Goal: Communication & Community: Answer question/provide support

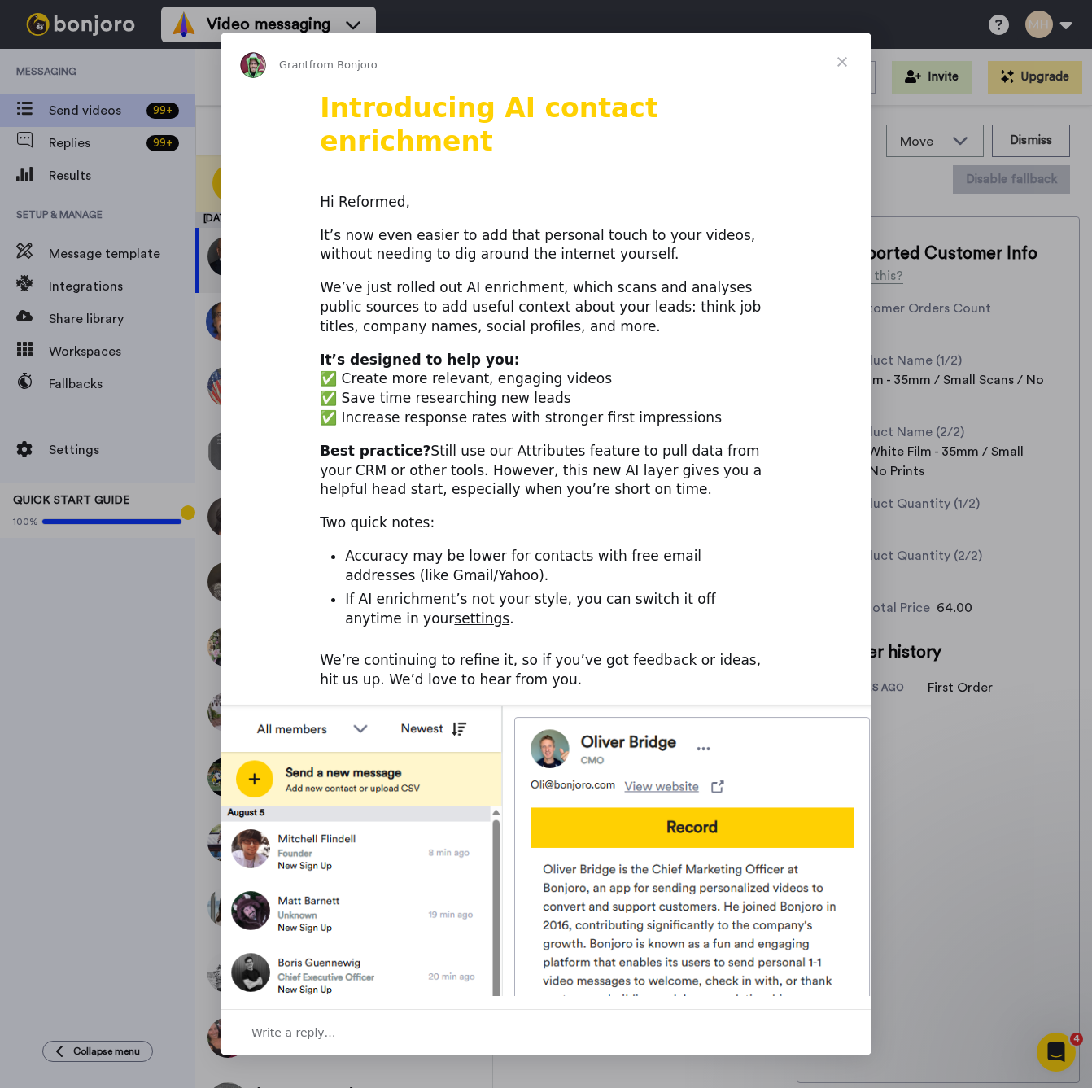
click at [839, 50] on span "Close" at bounding box center [842, 62] width 59 height 59
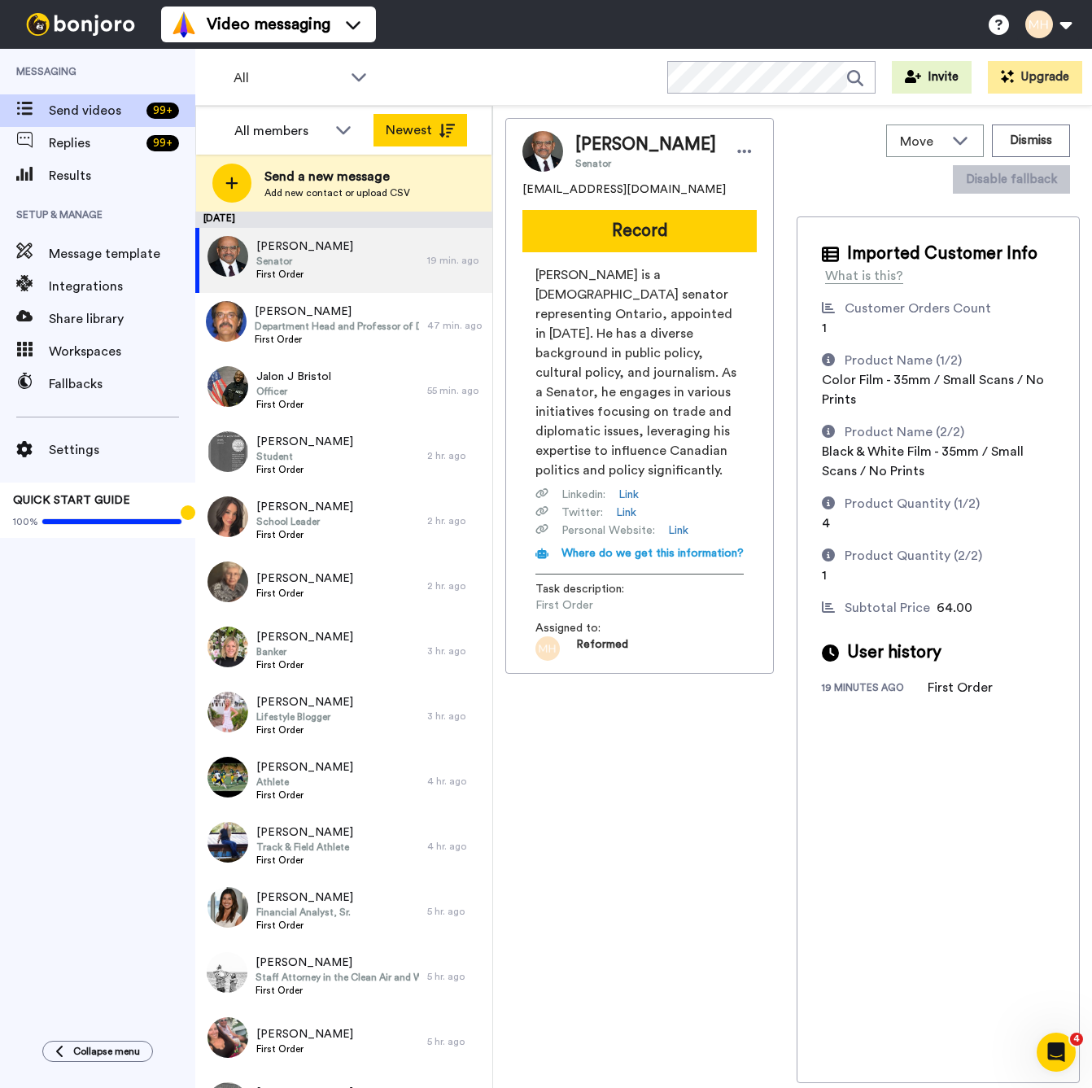
click at [443, 129] on icon at bounding box center [447, 131] width 16 height 14
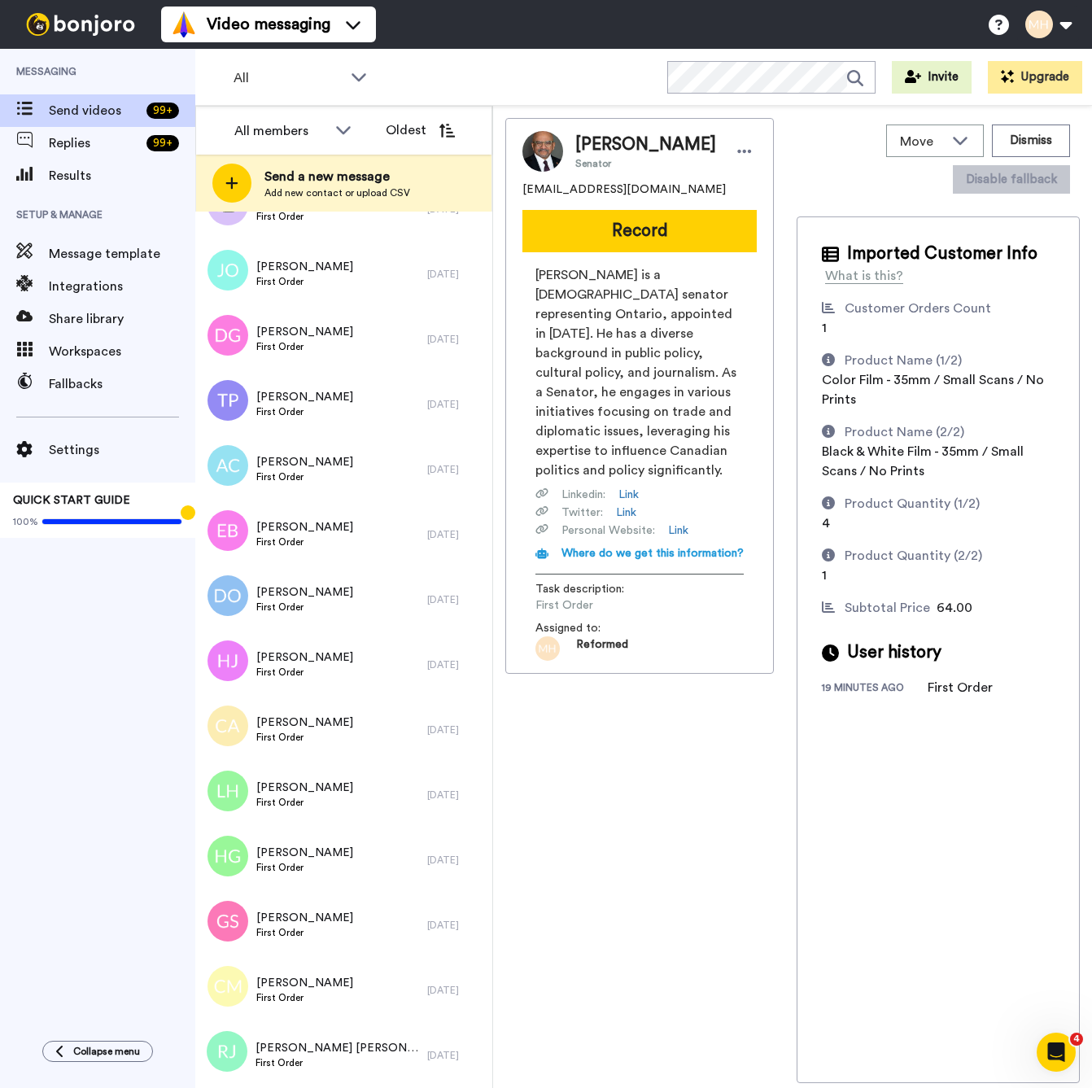
scroll to position [7309, 0]
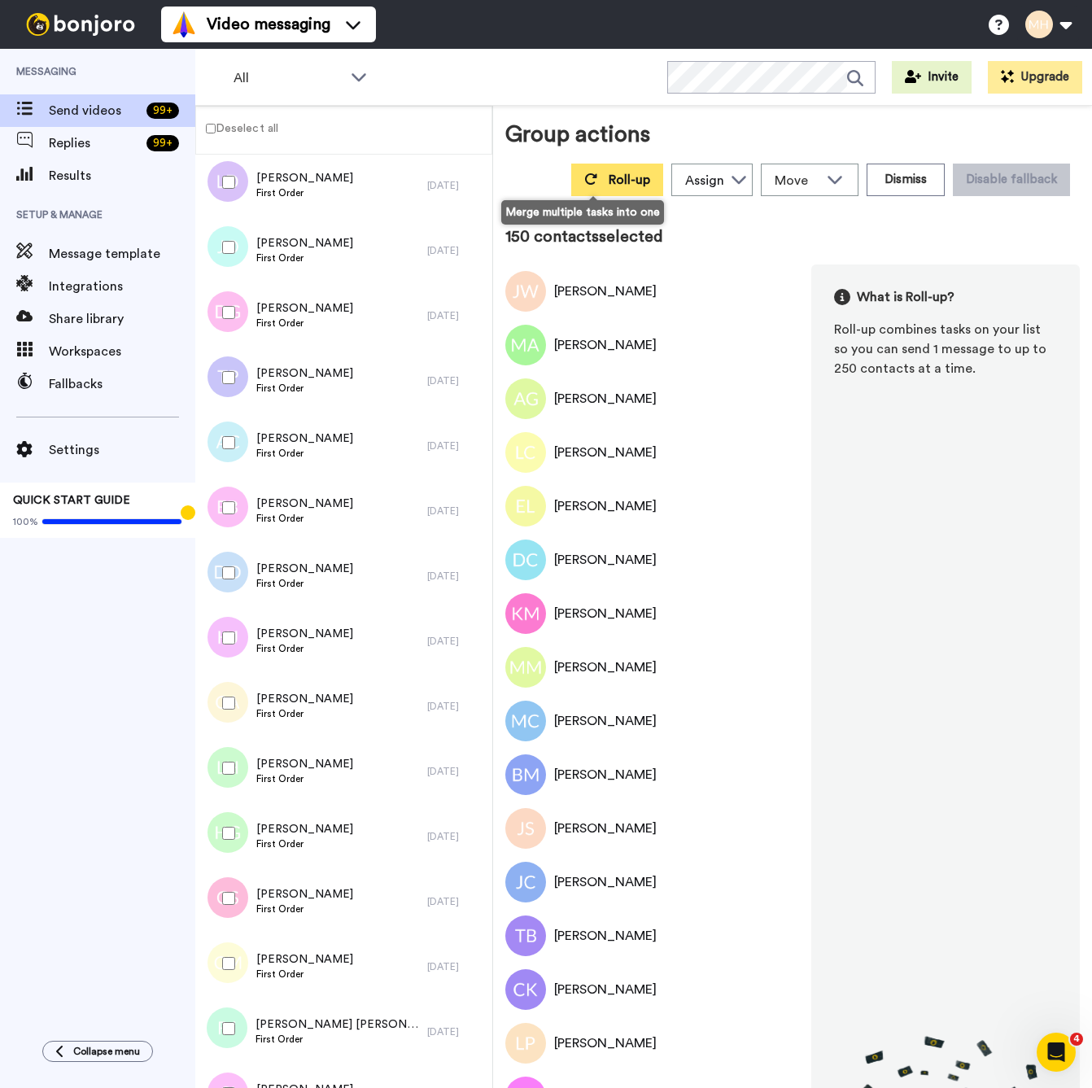
click at [609, 180] on span "Roll-up" at bounding box center [630, 179] width 42 height 13
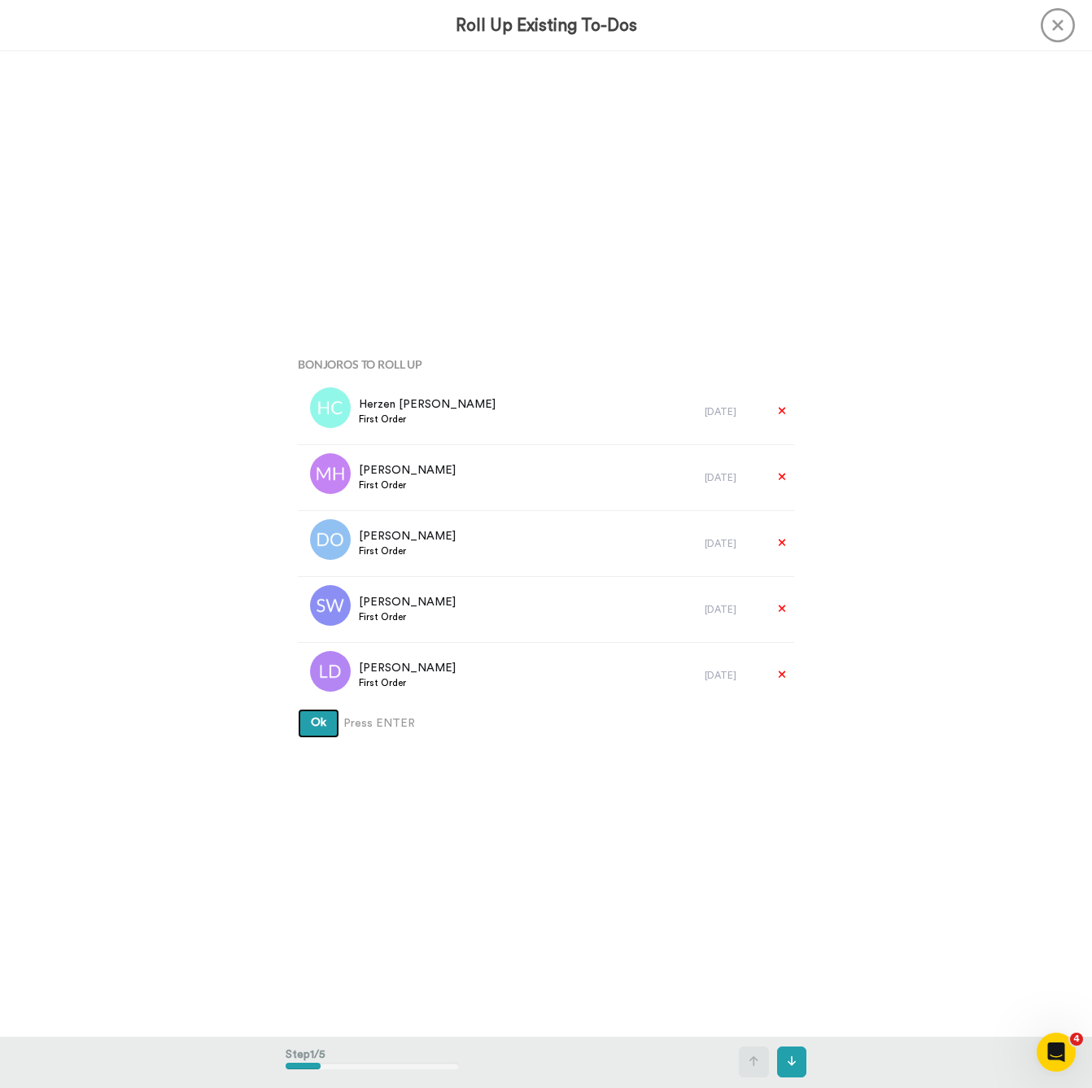
click at [323, 728] on span "Ok" at bounding box center [318, 722] width 15 height 11
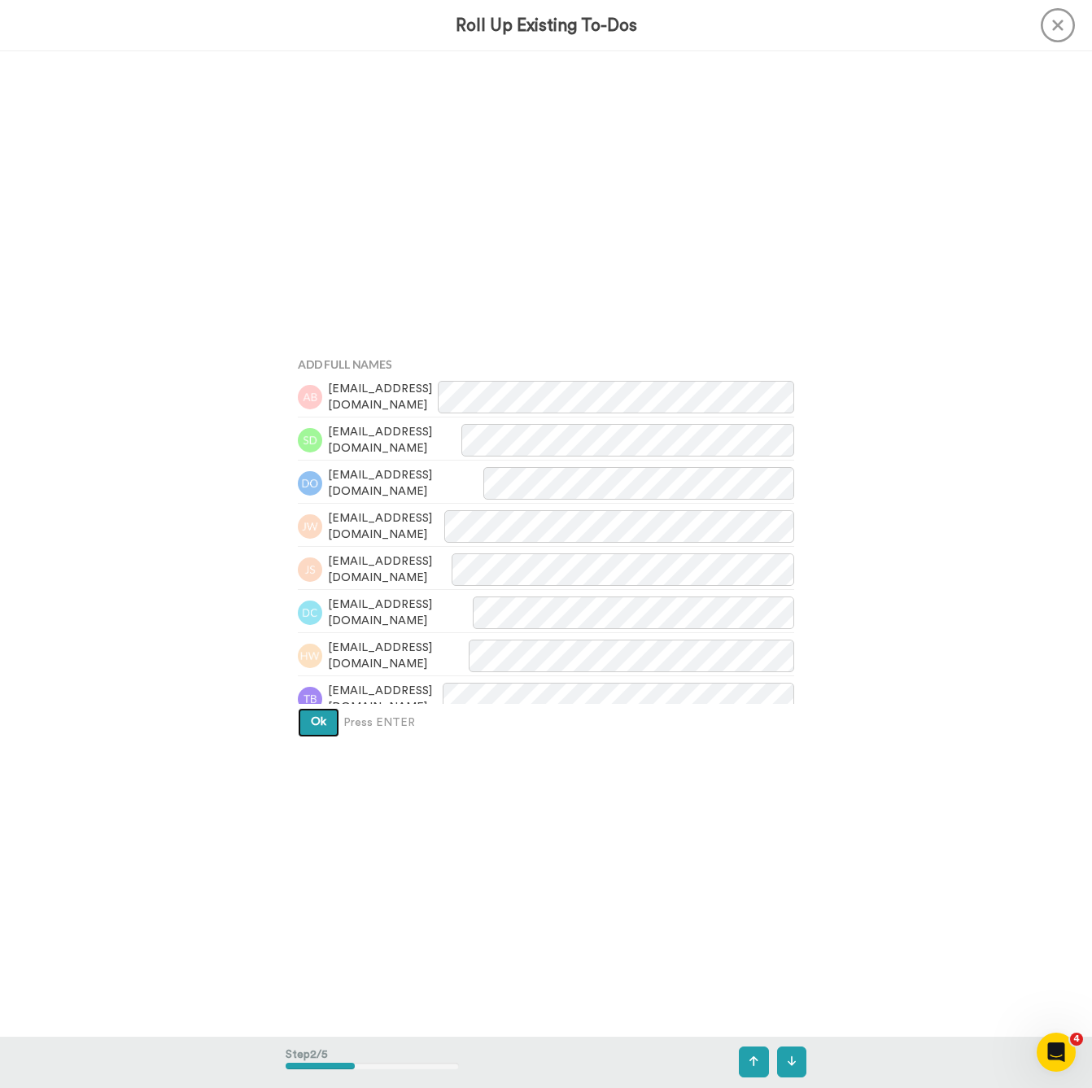
click at [322, 732] on button "Ok" at bounding box center [319, 722] width 42 height 29
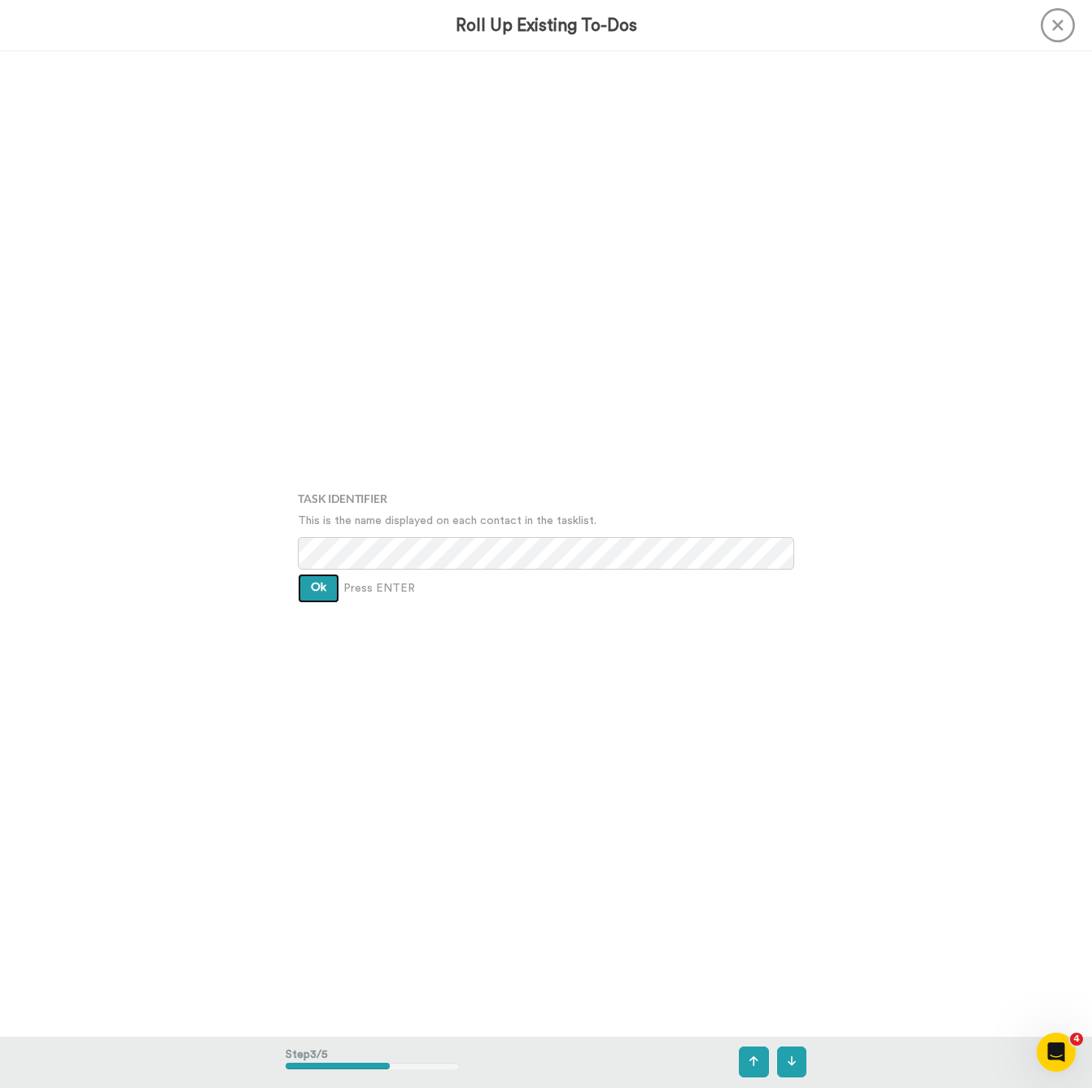
click at [332, 589] on button "Ok" at bounding box center [319, 588] width 42 height 29
click at [320, 581] on span "Ok" at bounding box center [318, 575] width 15 height 11
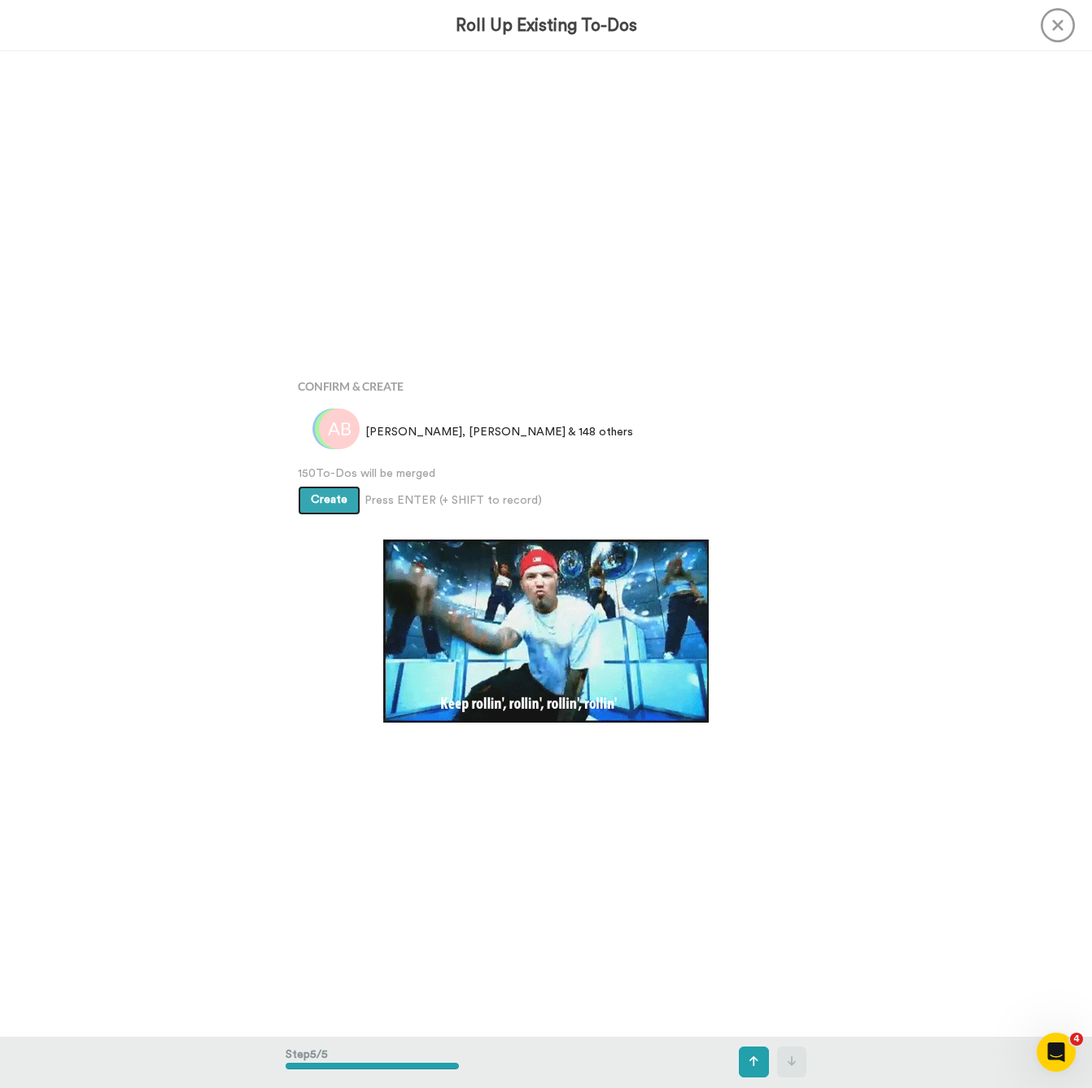
scroll to position [3939, 0]
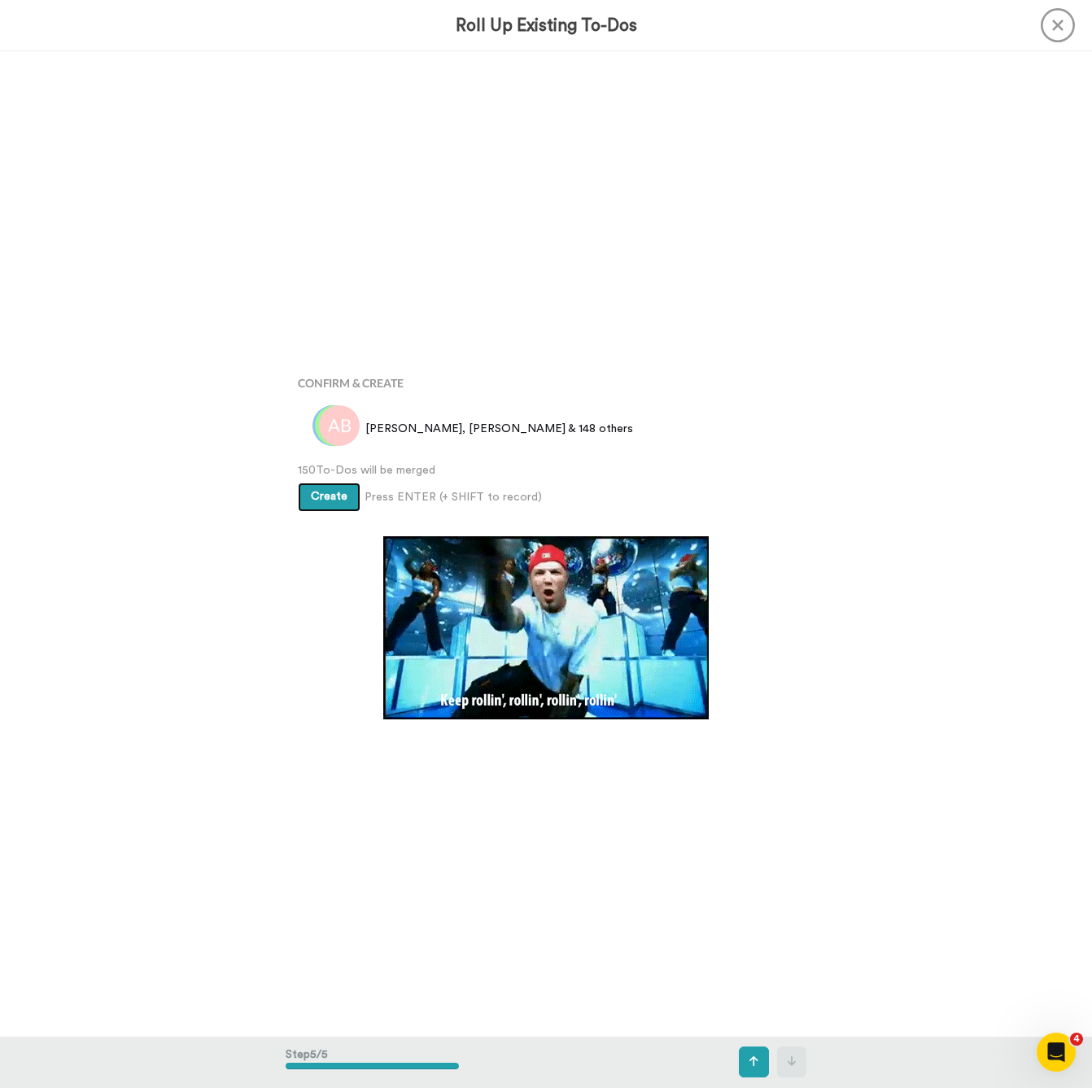
click at [323, 498] on span "Create" at bounding box center [329, 496] width 37 height 11
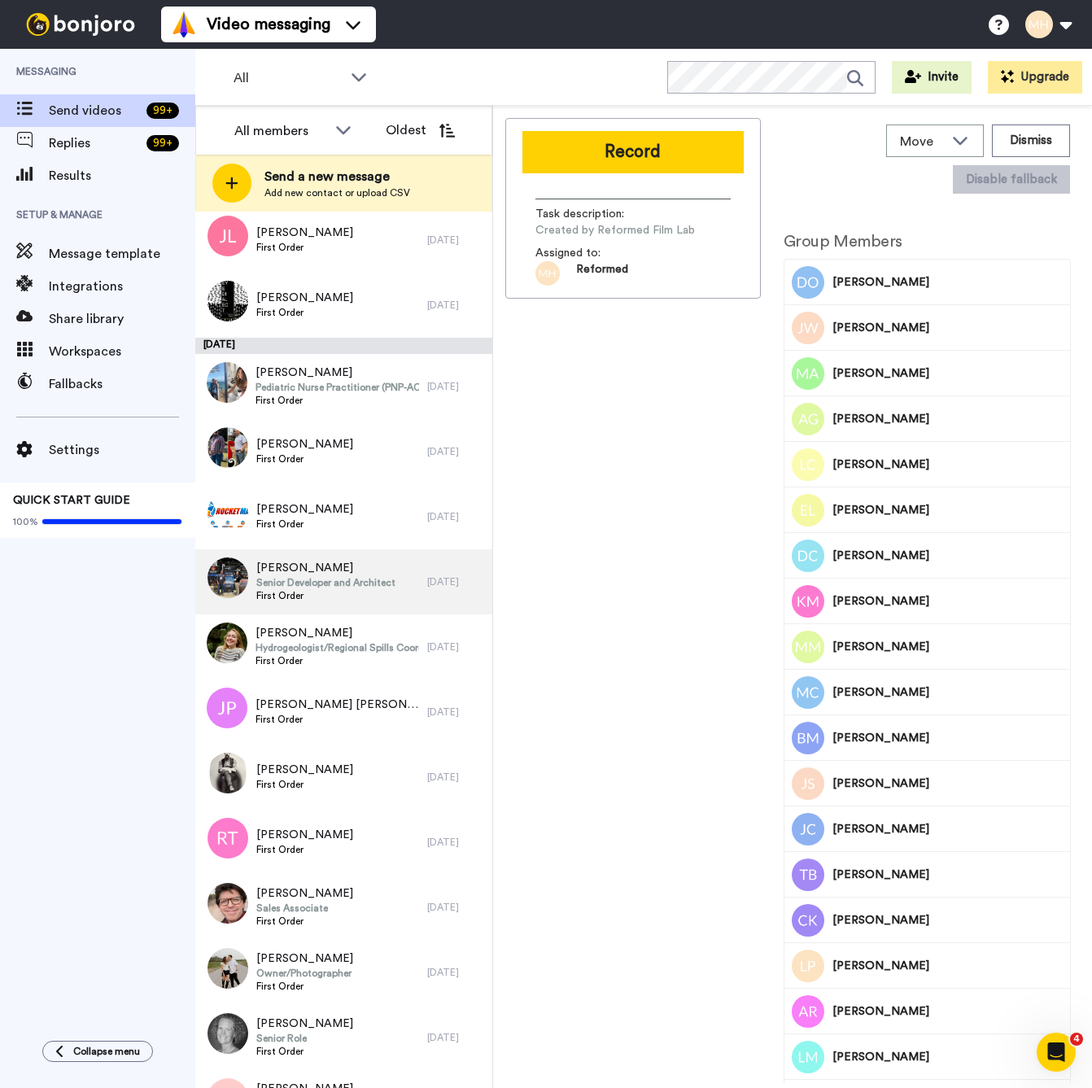
scroll to position [6871, 0]
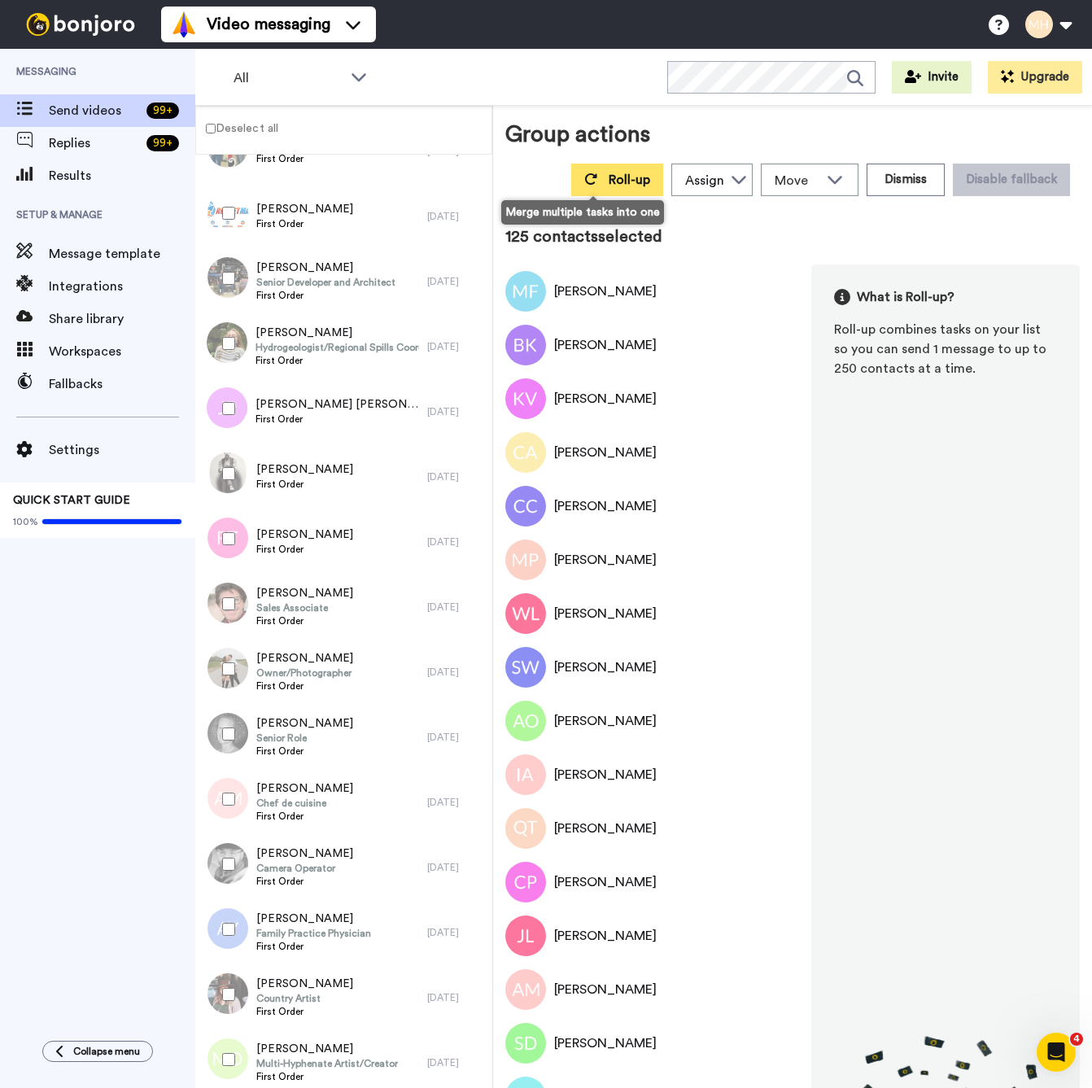
click at [609, 186] on span "Roll-up" at bounding box center [630, 179] width 42 height 13
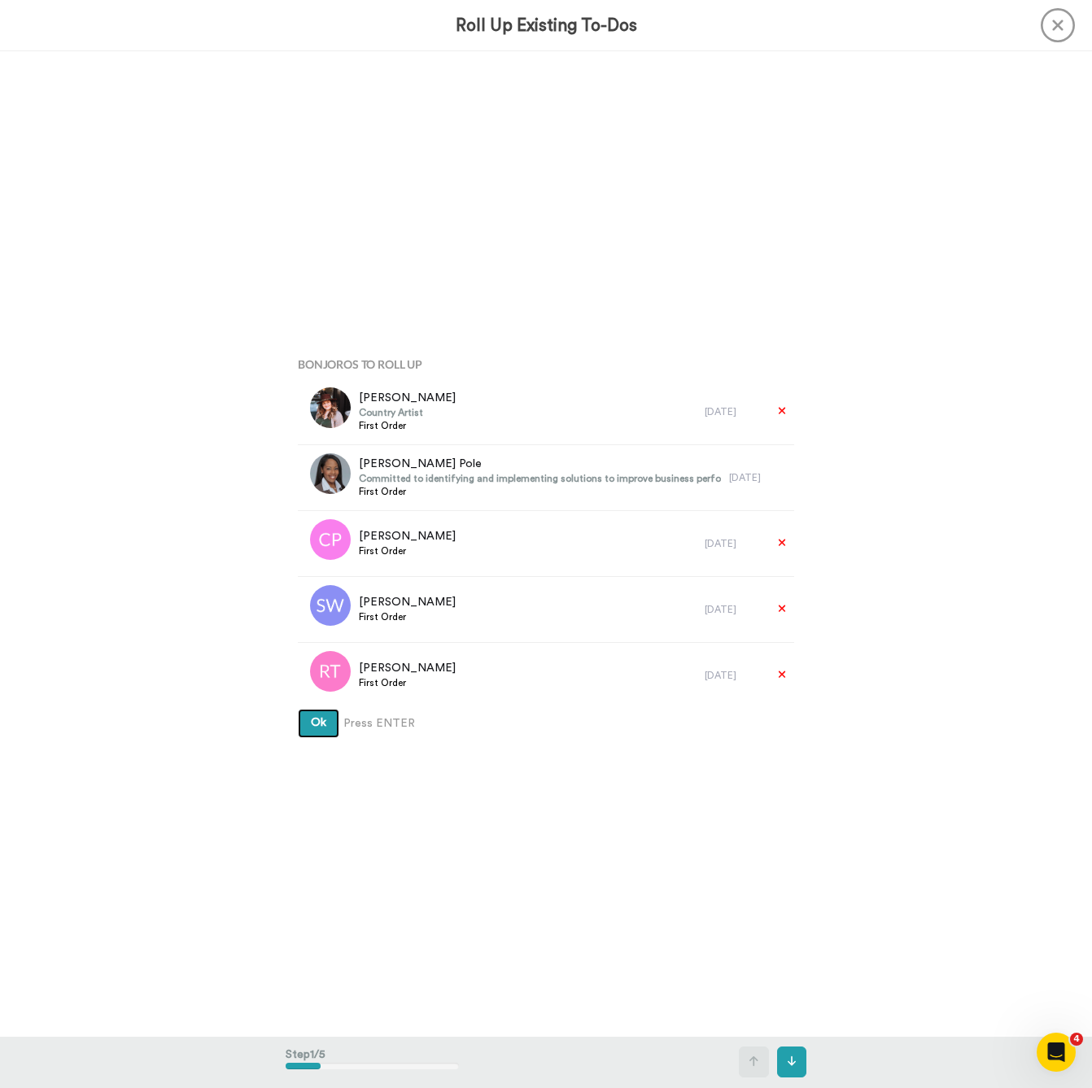
click at [325, 725] on button "Ok" at bounding box center [319, 723] width 42 height 29
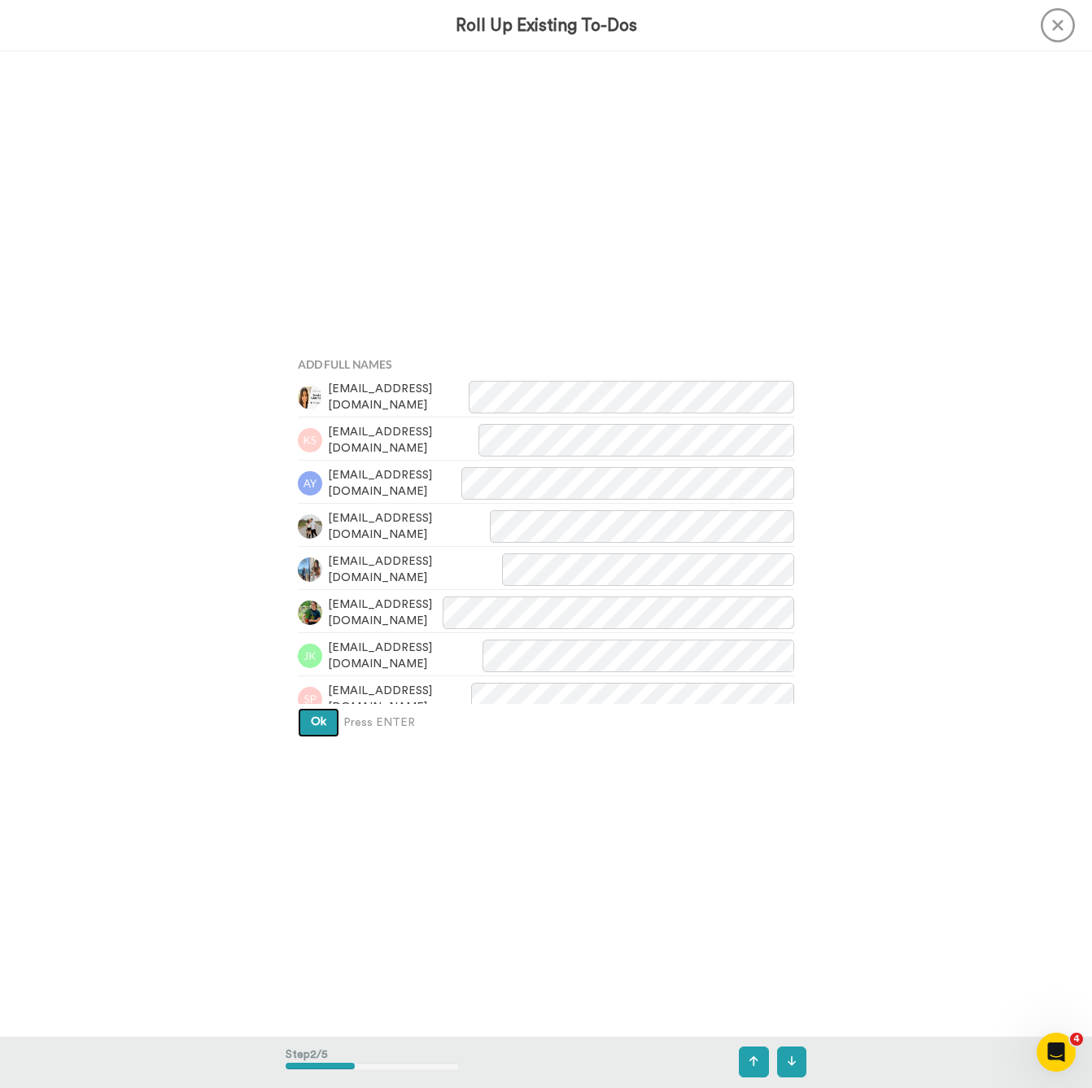
click at [329, 729] on button "Ok" at bounding box center [319, 722] width 42 height 29
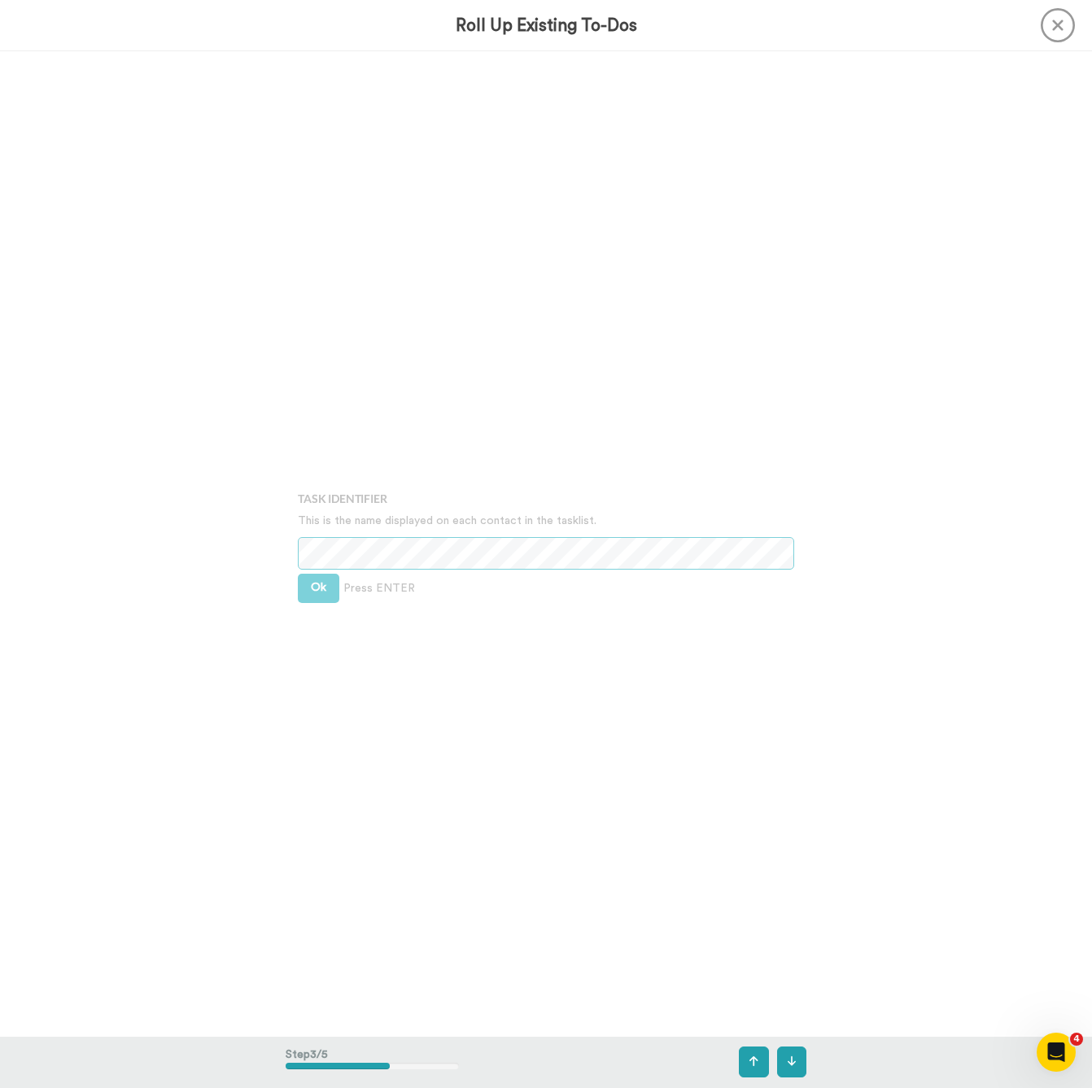
scroll to position [1970, 0]
click at [327, 594] on button "Ok" at bounding box center [319, 588] width 42 height 29
click at [311, 578] on span "Ok" at bounding box center [318, 575] width 15 height 11
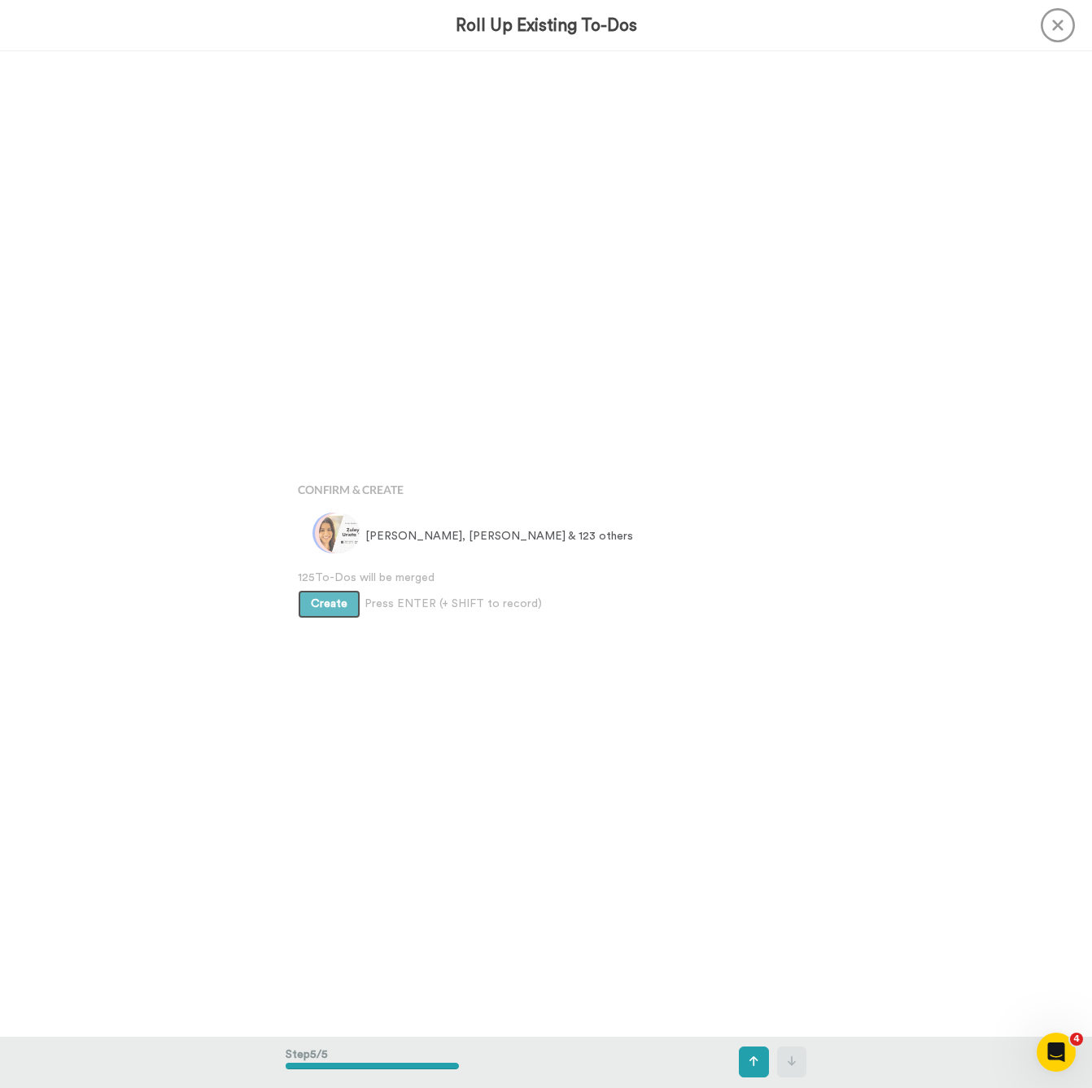
scroll to position [3939, 0]
click at [354, 603] on button "Create" at bounding box center [329, 601] width 63 height 29
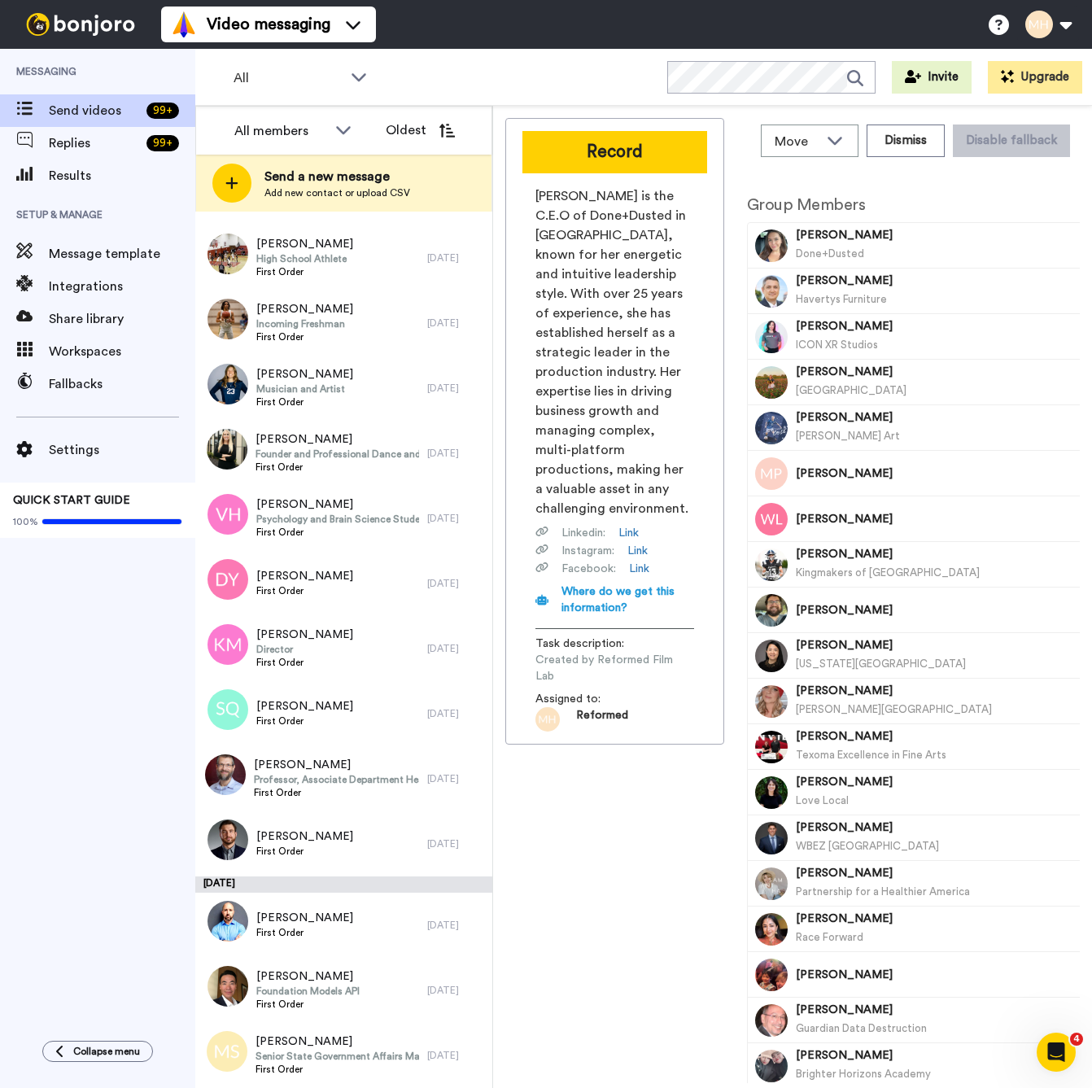
scroll to position [2411, 0]
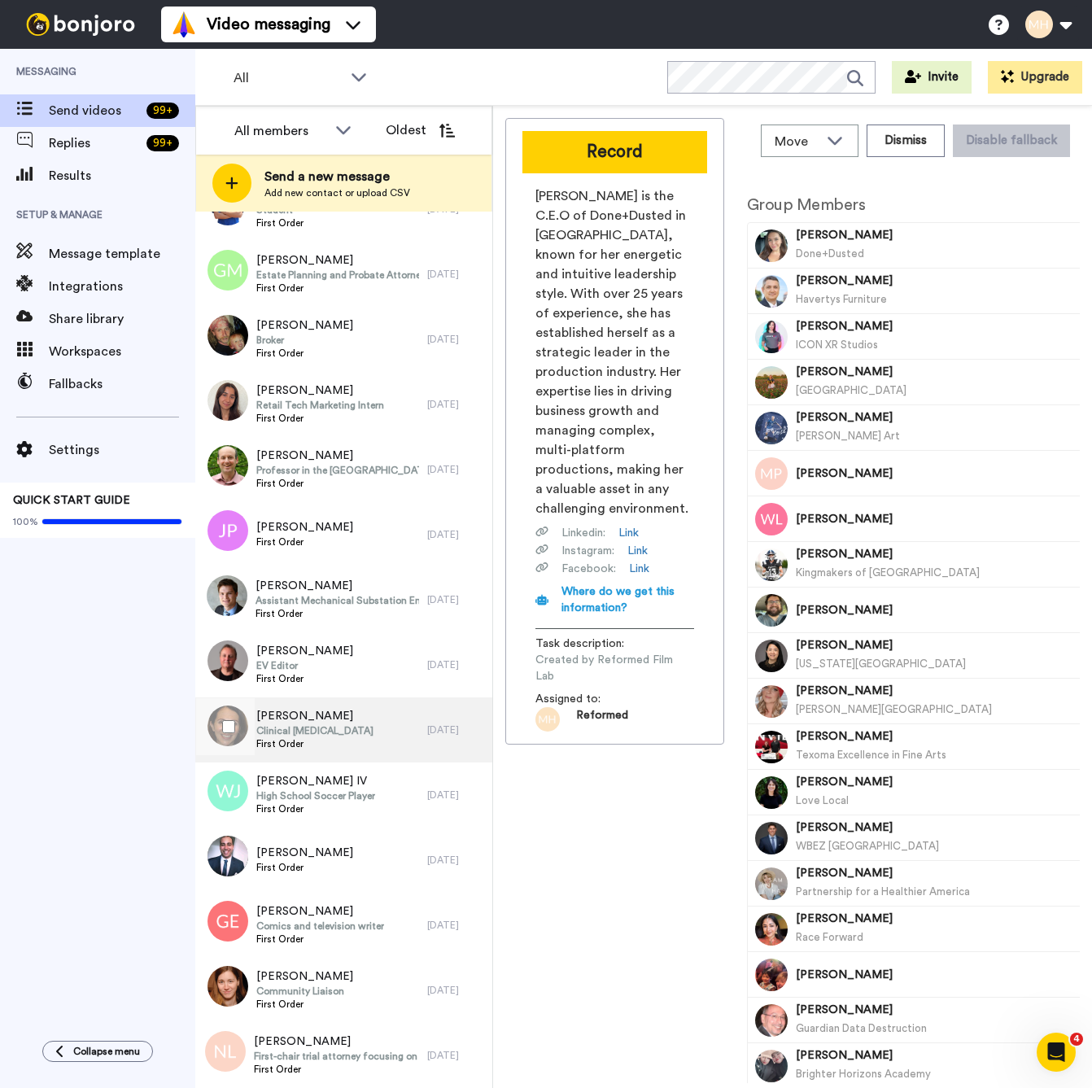
click at [386, 736] on div "Cathleen Carter Clinical Psychologist First Order" at bounding box center [311, 729] width 232 height 65
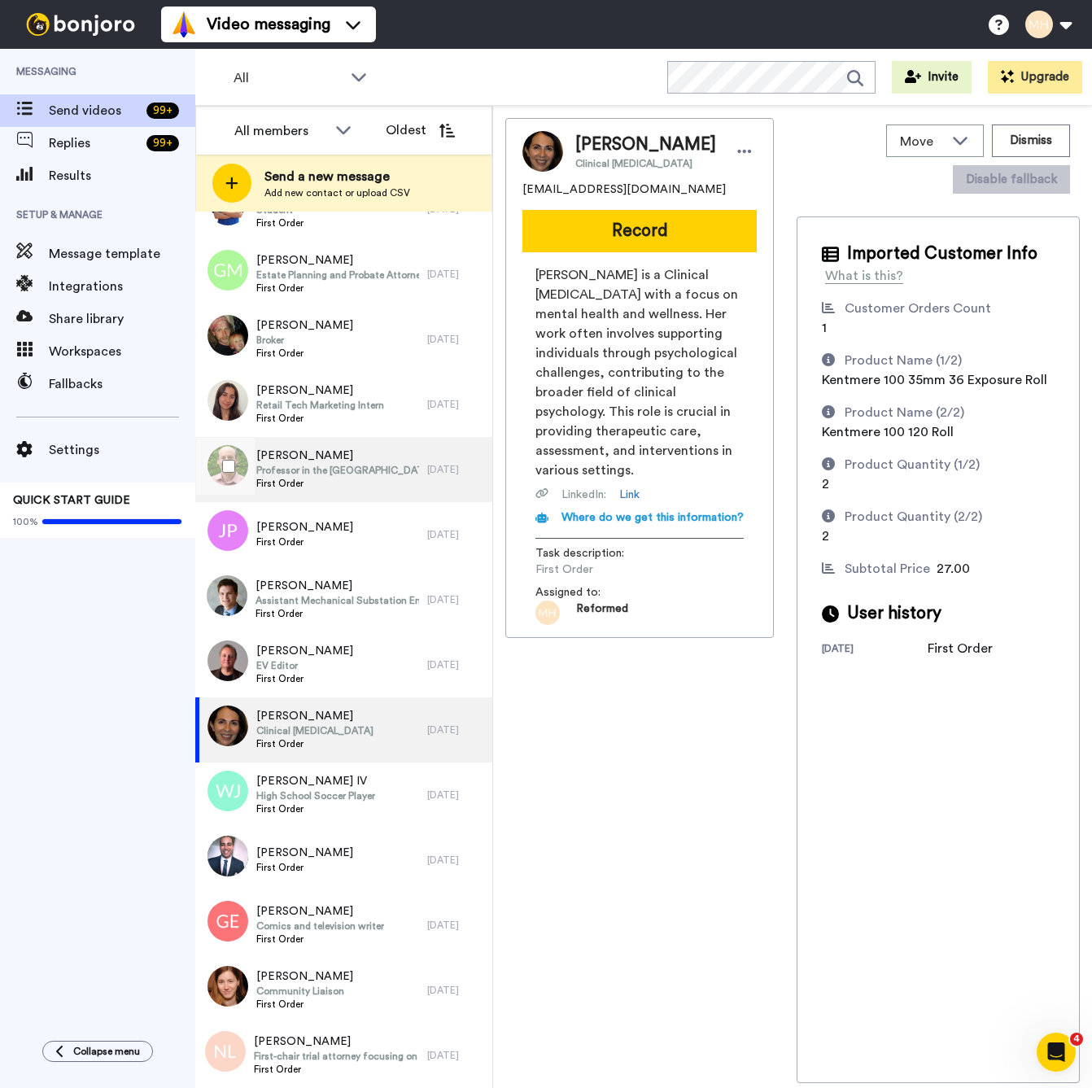
click at [344, 470] on span "Professor in the College of Education" at bounding box center [337, 470] width 163 height 13
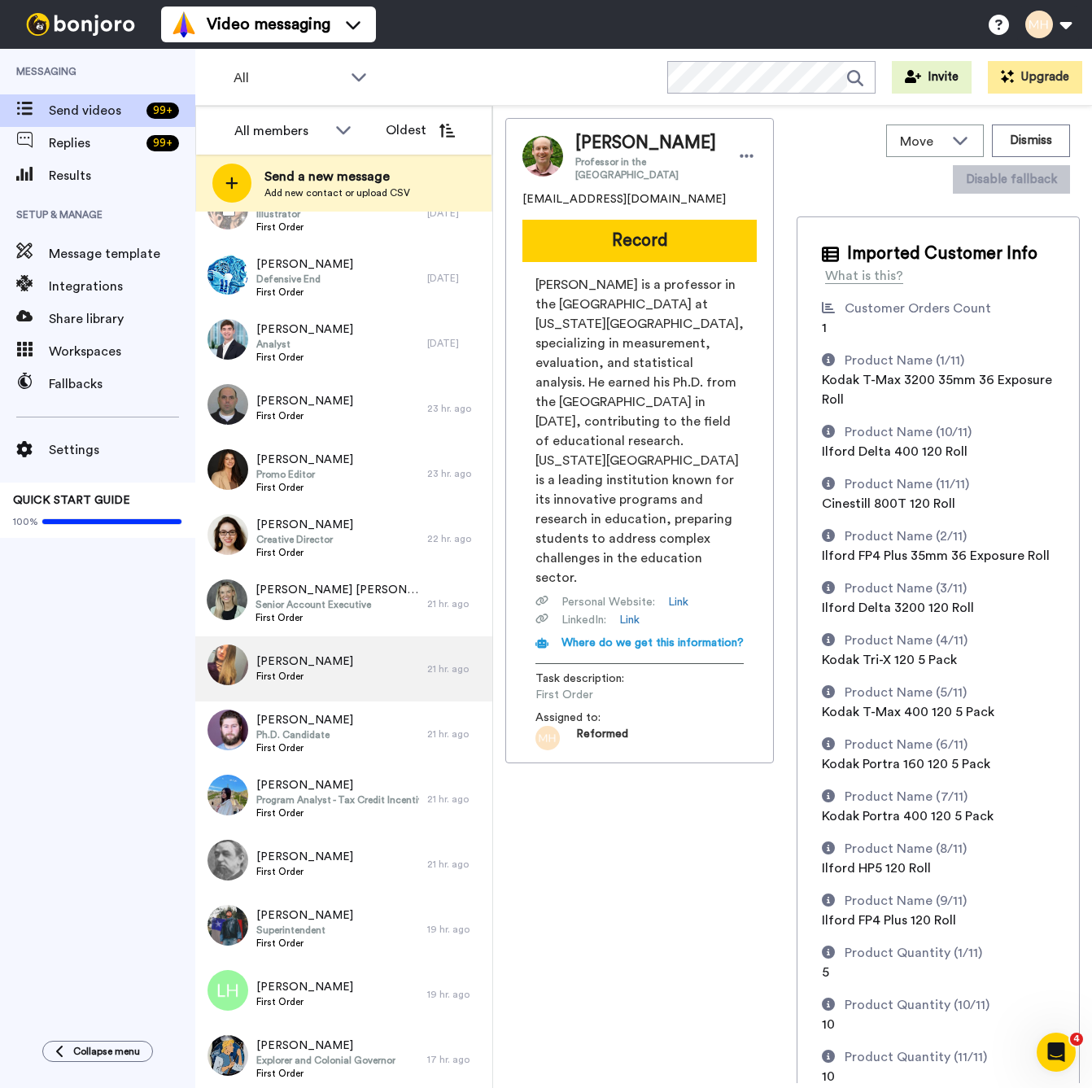
scroll to position [4701, 0]
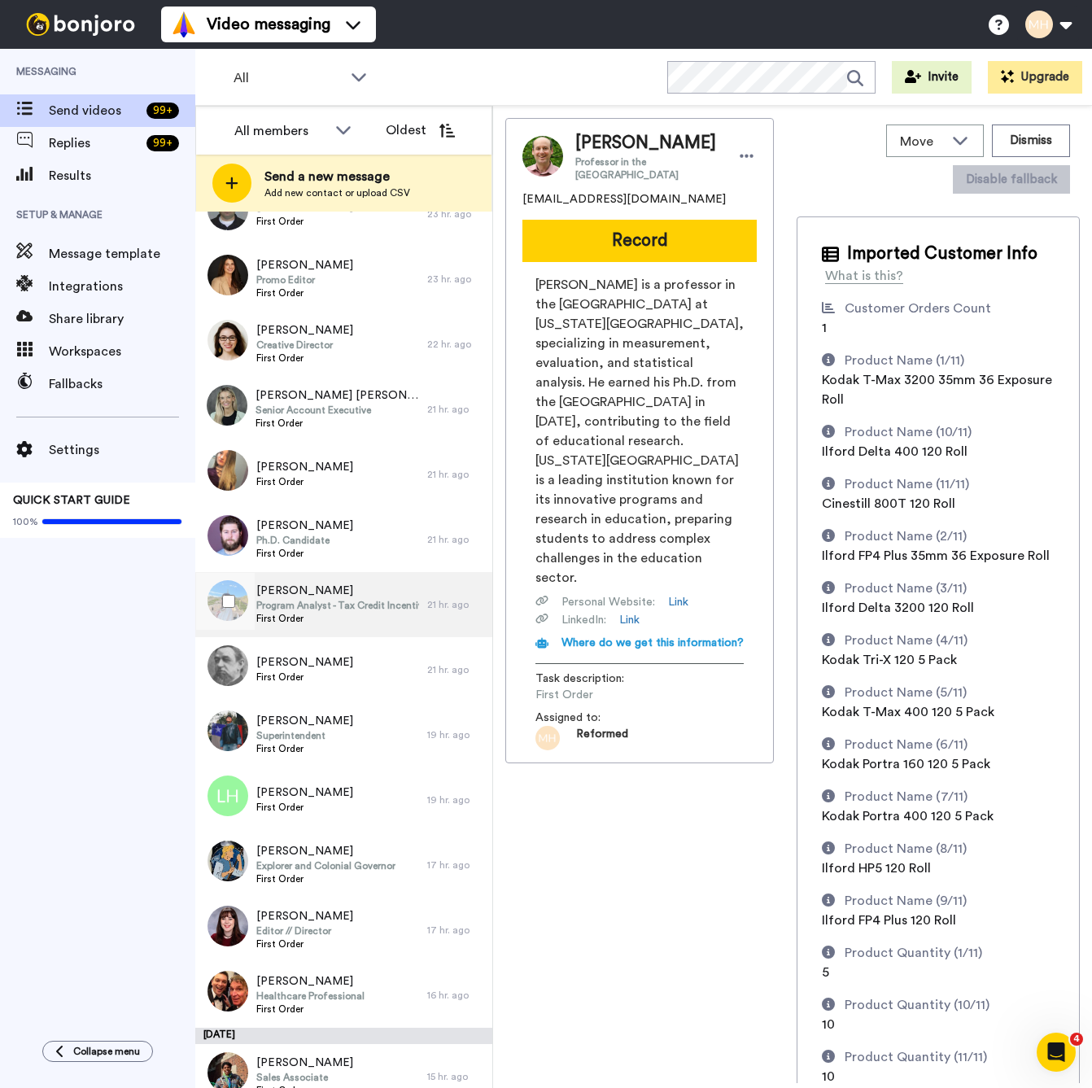
click at [364, 602] on span "Program Analyst - Tax Credit Incentives" at bounding box center [337, 605] width 163 height 13
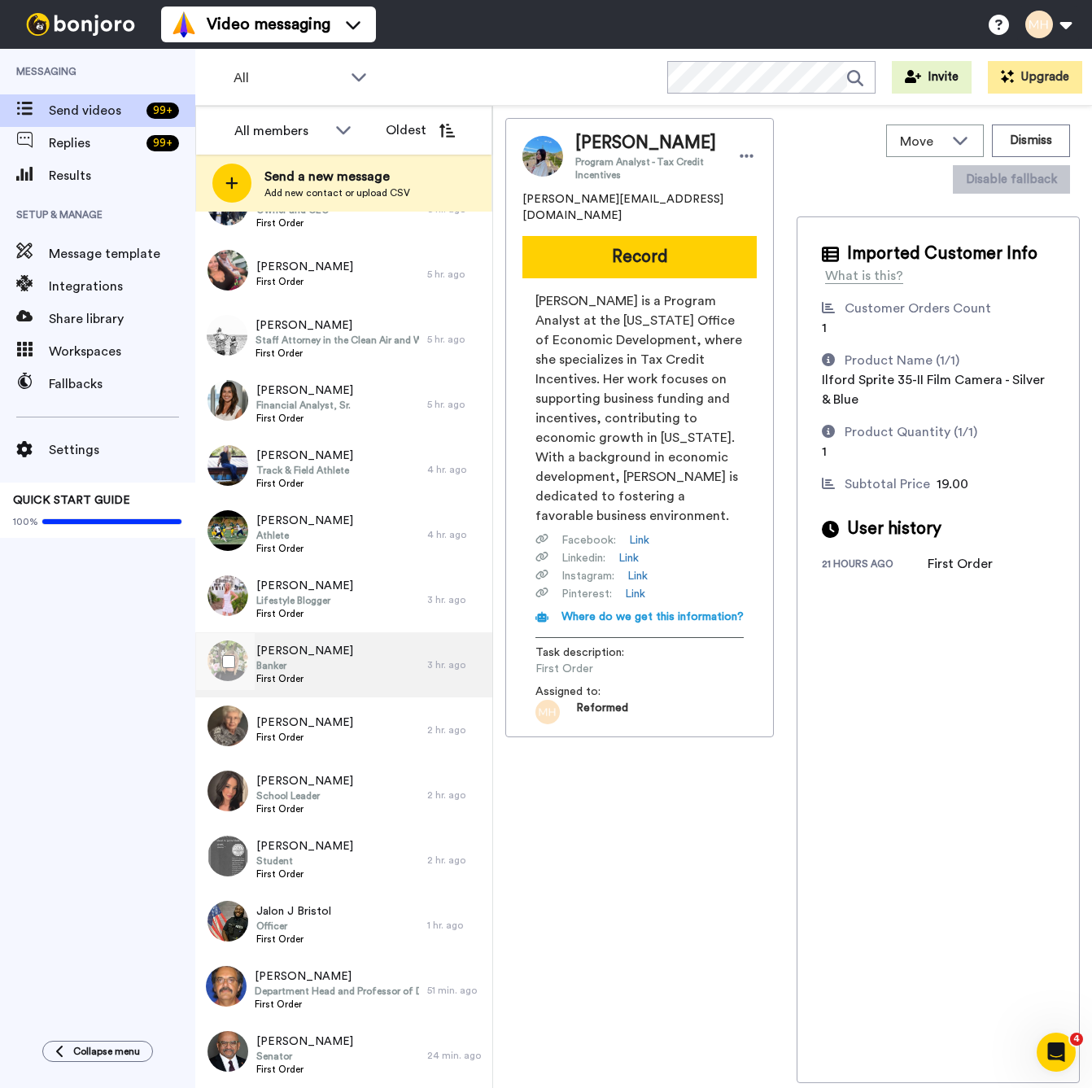
scroll to position [6154, 0]
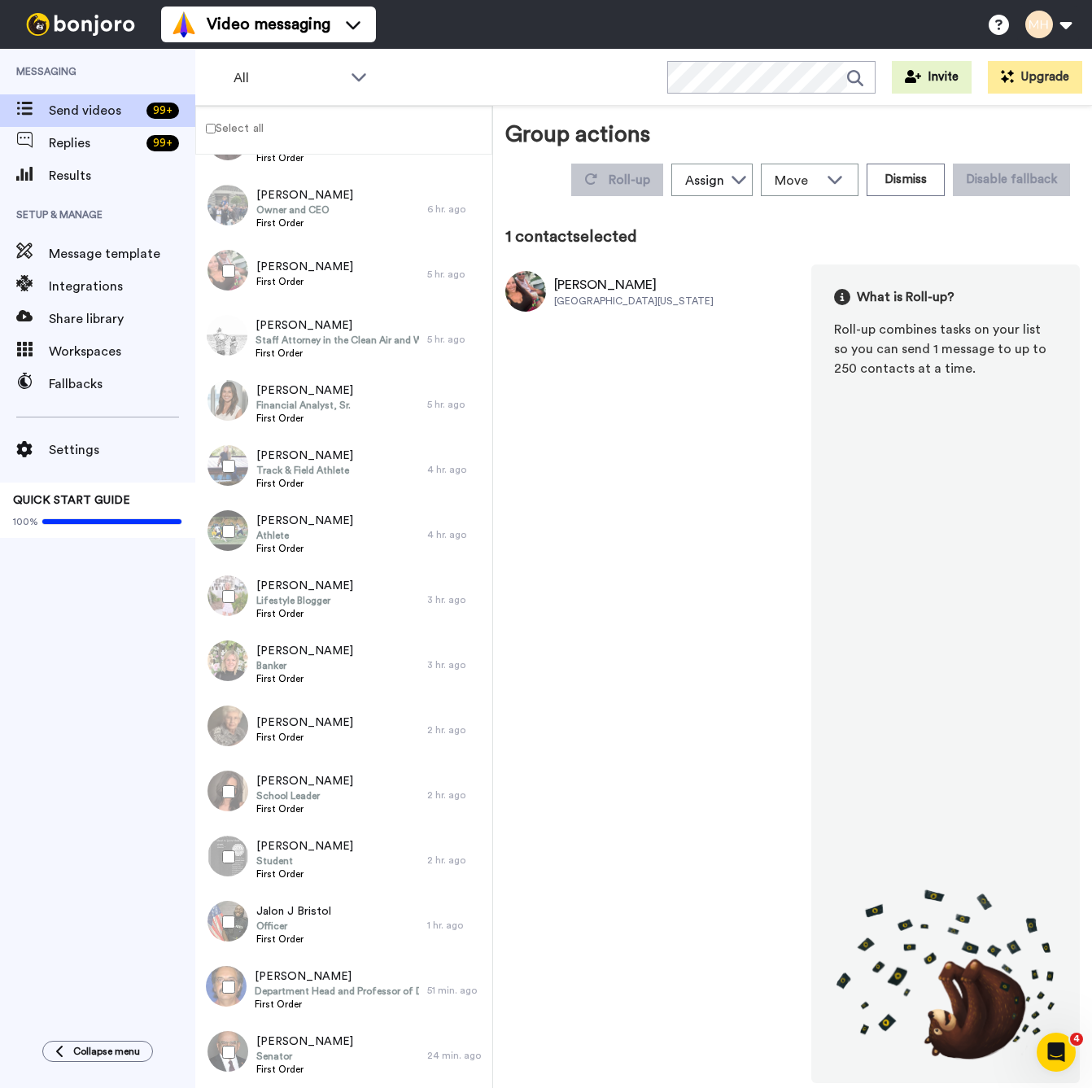
scroll to position [6097, 0]
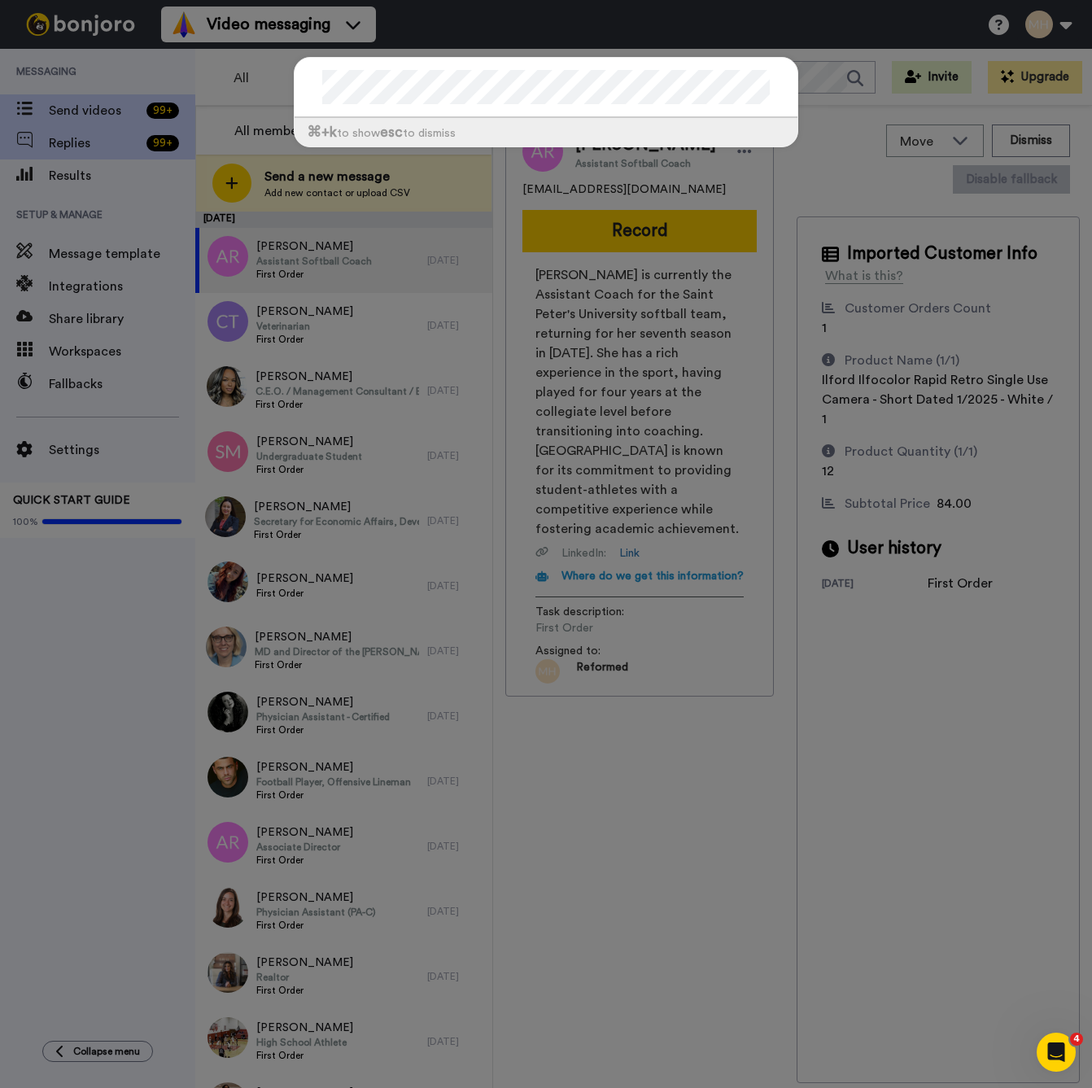
click at [98, 135] on div "⌘ +k to show esc to dismiss" at bounding box center [546, 544] width 1092 height 1088
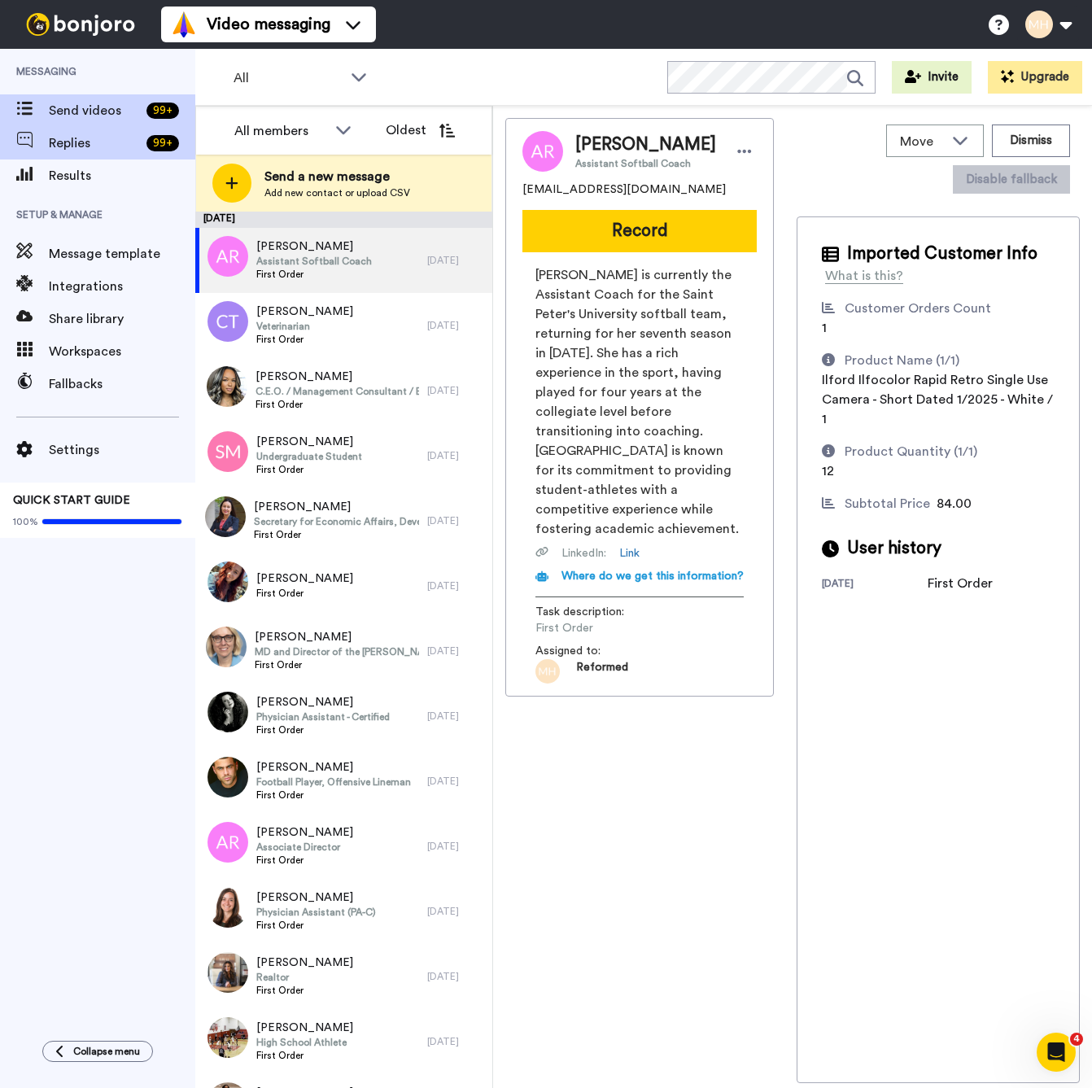
click at [111, 151] on span "Replies" at bounding box center [94, 143] width 91 height 20
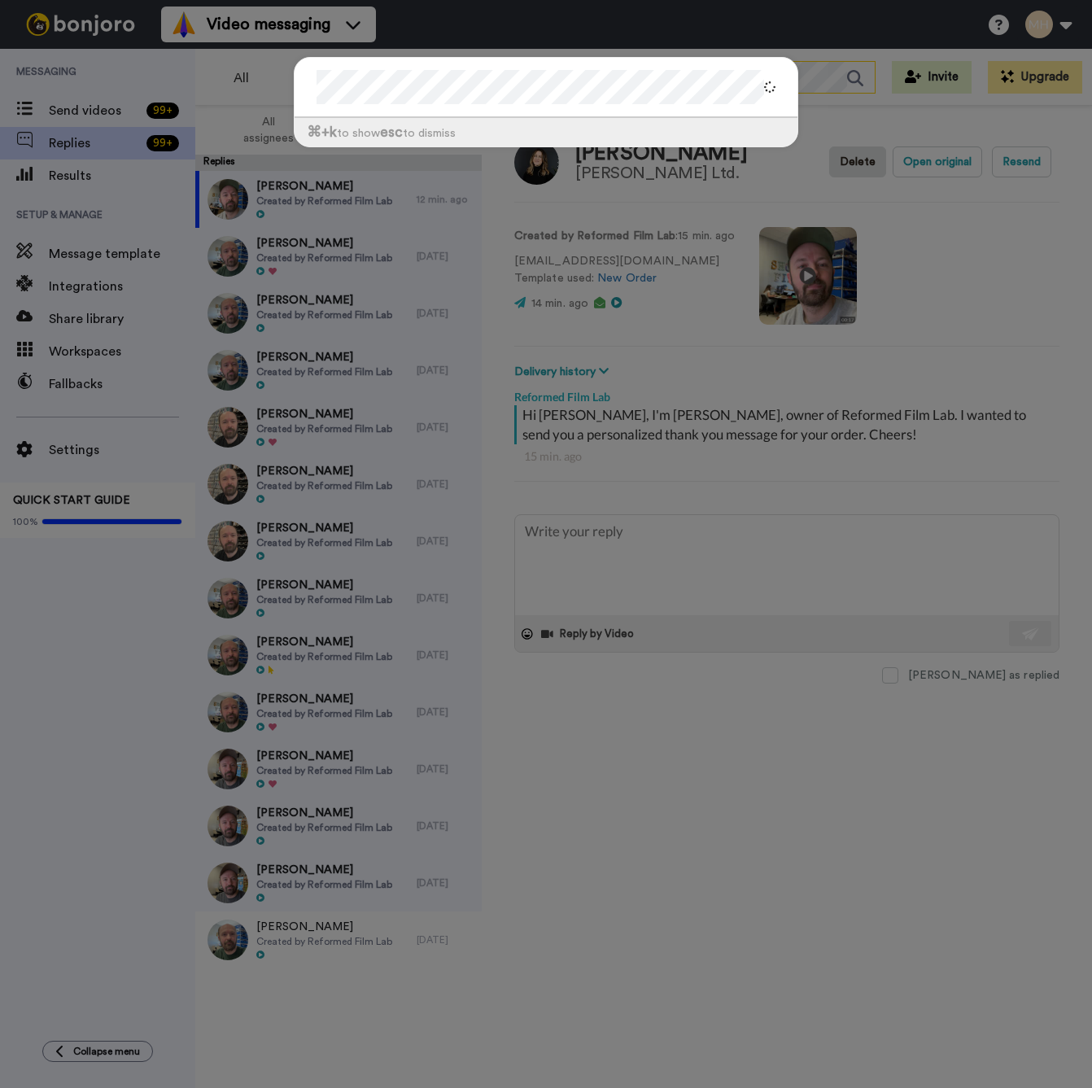
type textarea "x"
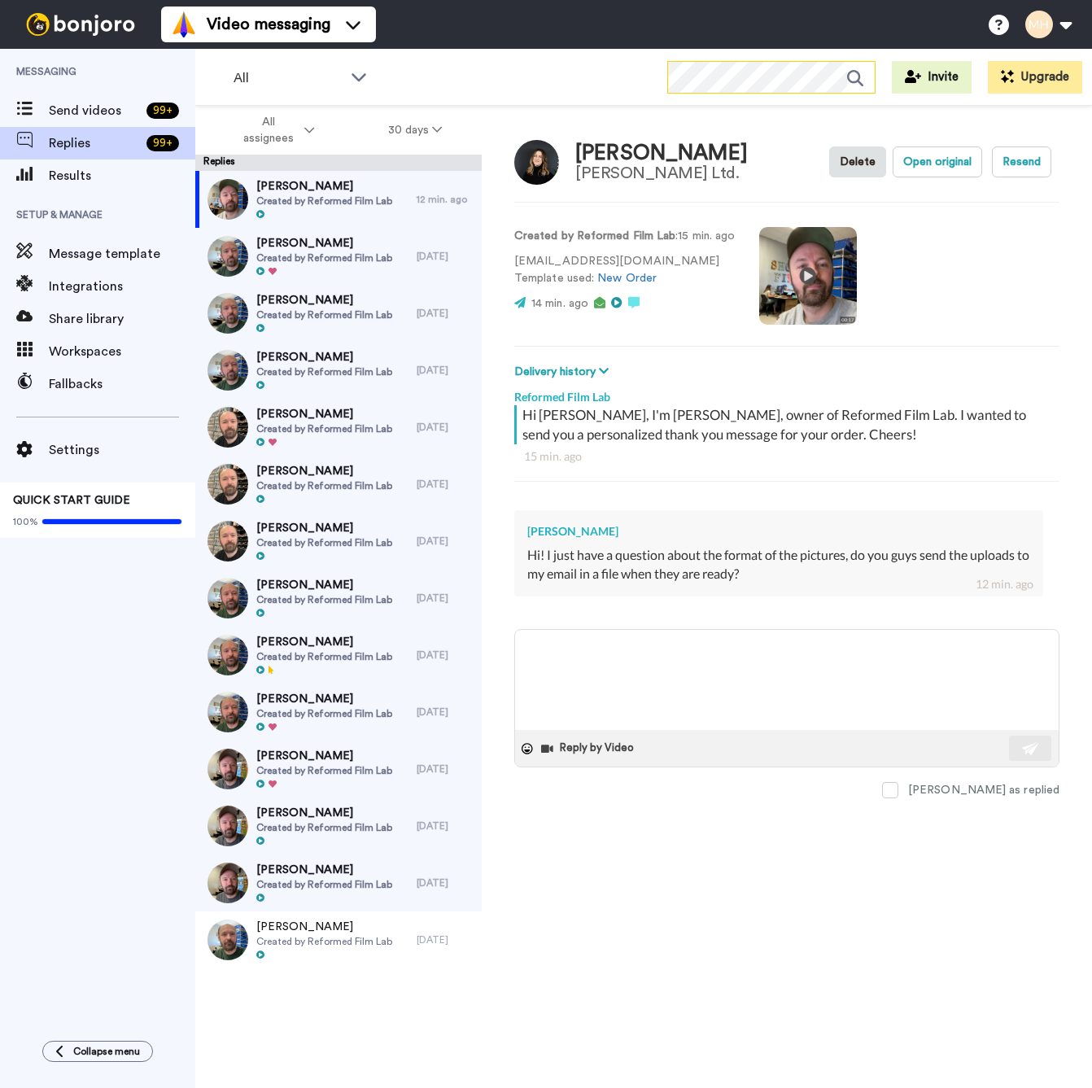
click at [847, 81] on icon at bounding box center [855, 78] width 16 height 16
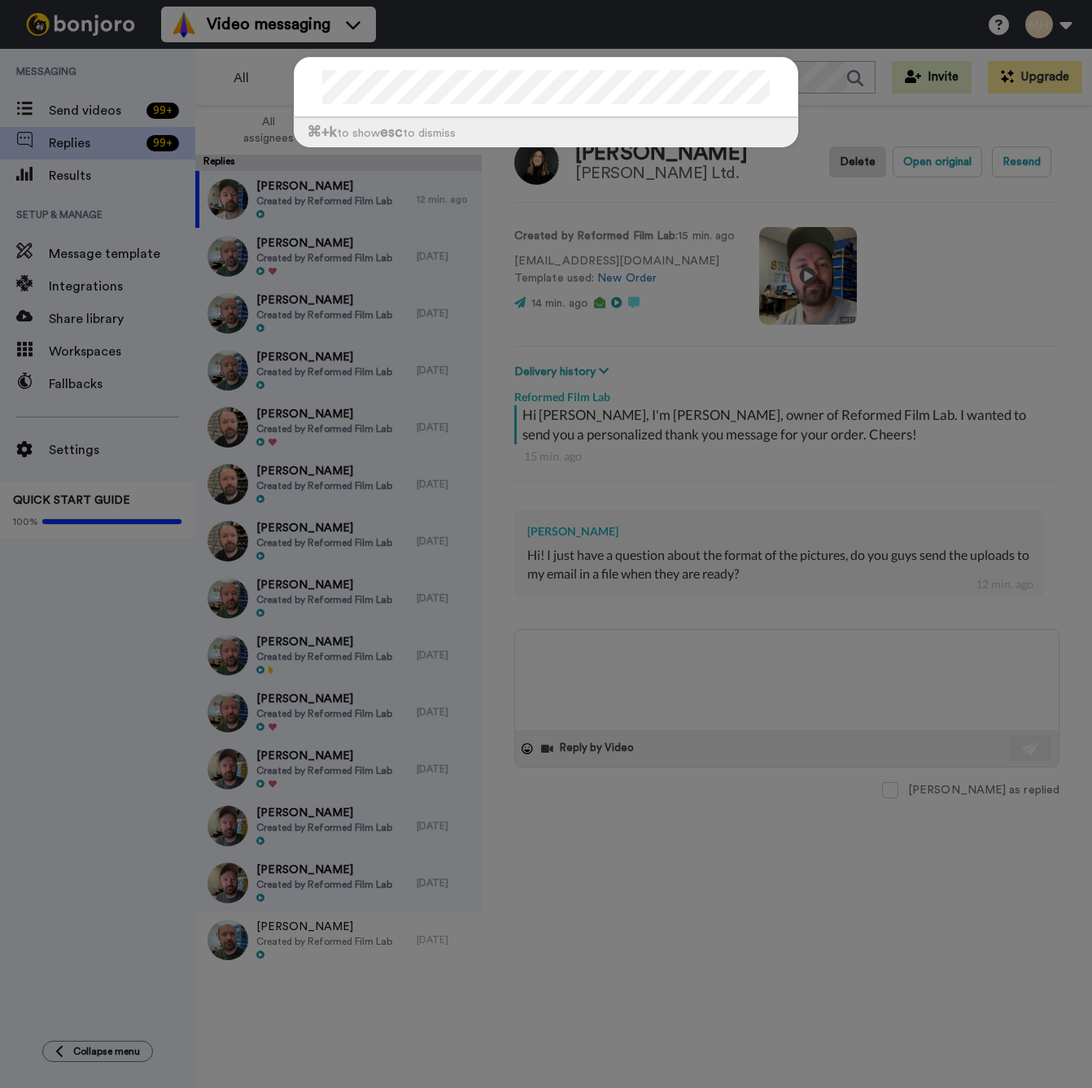
click at [652, 547] on div "⌘ +k to show esc to dismiss" at bounding box center [546, 544] width 1092 height 1088
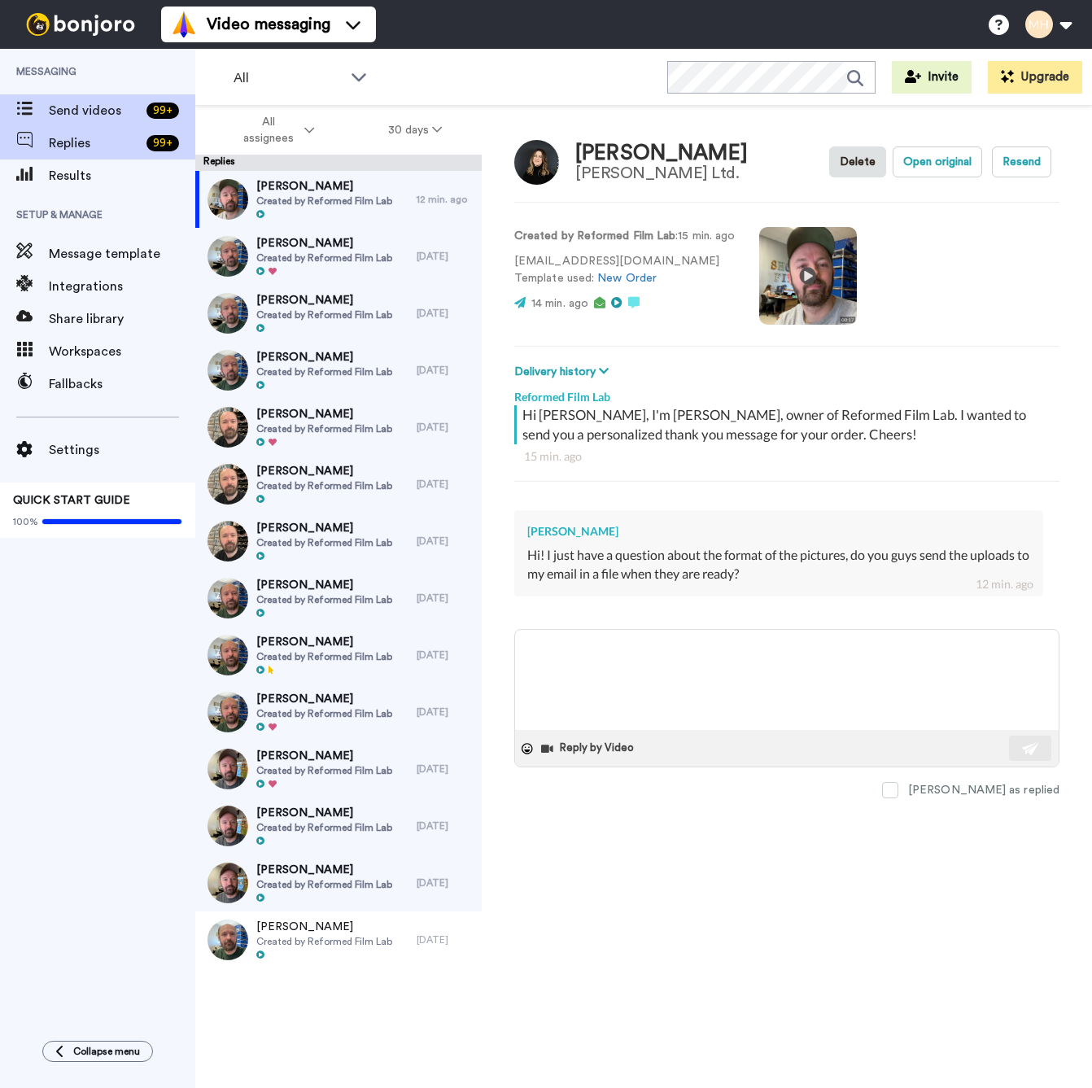
click at [100, 103] on div "Send videos 99 +" at bounding box center [97, 110] width 195 height 33
